Goal: Information Seeking & Learning: Learn about a topic

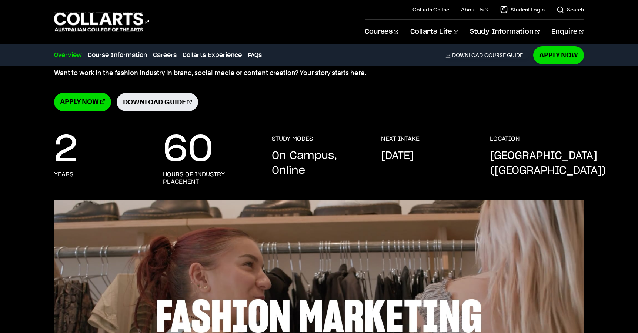
scroll to position [148, 0]
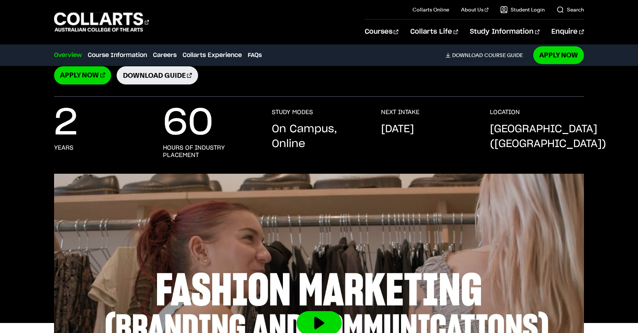
click at [241, 128] on div "60 hours of industry placement" at bounding box center [210, 134] width 94 height 50
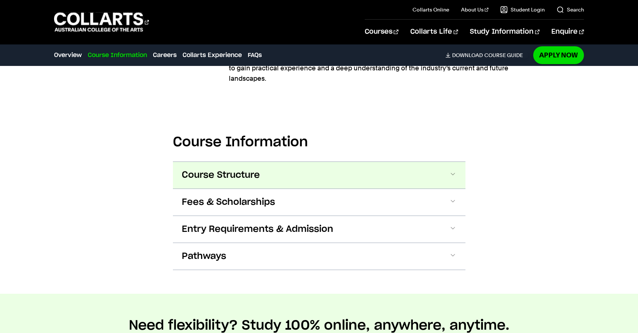
click at [222, 174] on span "Course Structure" at bounding box center [221, 175] width 78 height 12
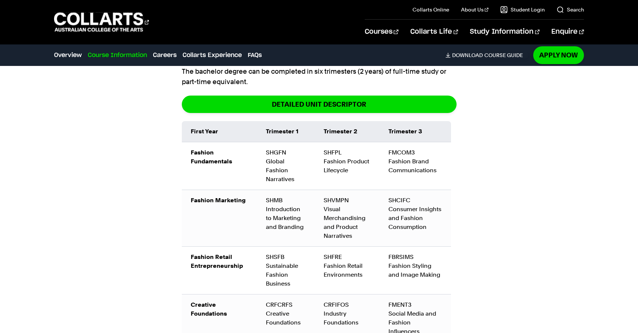
scroll to position [947, 0]
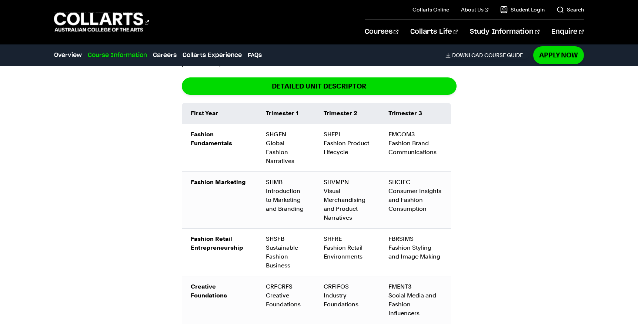
click at [98, 184] on div "Course Information Course Structure Bachelor of Fashion Marketing: Branding & C…" at bounding box center [319, 329] width 638 height 799
drag, startPoint x: 273, startPoint y: 191, endPoint x: 280, endPoint y: 212, distance: 21.7
click at [283, 213] on div "SHMB Introduction to Marketing and Branding" at bounding box center [286, 196] width 40 height 36
click at [482, 194] on div "Course Information Course Structure Bachelor of Fashion Marketing: Branding & C…" at bounding box center [319, 329] width 638 height 799
click at [189, 203] on td "Fashion Marketing" at bounding box center [219, 200] width 75 height 57
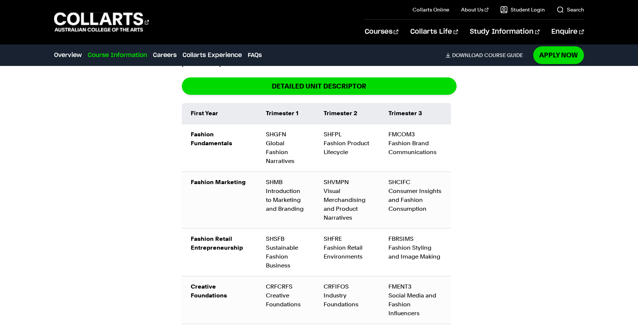
click at [120, 235] on div "Course Information Course Structure Bachelor of Fashion Marketing: Branding & C…" at bounding box center [319, 329] width 638 height 799
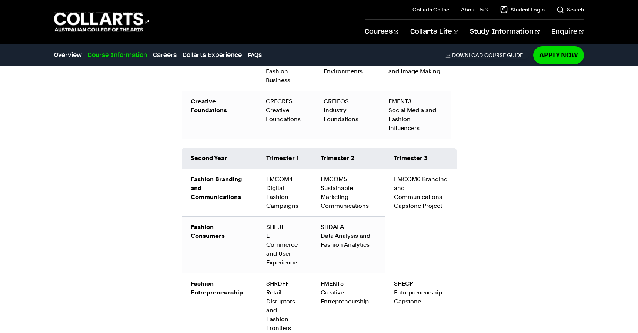
click at [141, 221] on div "Course Information Course Structure Bachelor of Fashion Marketing: Branding & C…" at bounding box center [319, 144] width 638 height 799
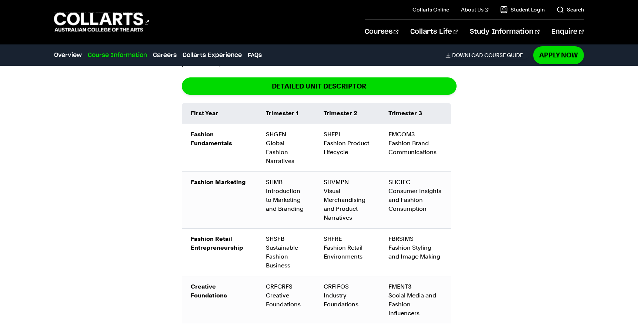
click at [219, 205] on td "Fashion Marketing" at bounding box center [219, 200] width 75 height 57
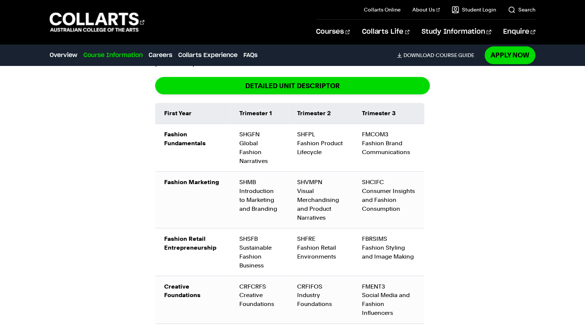
scroll to position [943, 0]
click at [164, 210] on td "Fashion Marketing" at bounding box center [192, 200] width 75 height 57
click at [194, 172] on td "Fashion Marketing" at bounding box center [192, 200] width 75 height 57
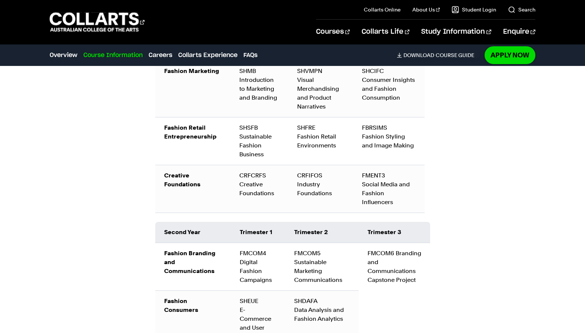
scroll to position [906, 0]
